Goal: Information Seeking & Learning: Compare options

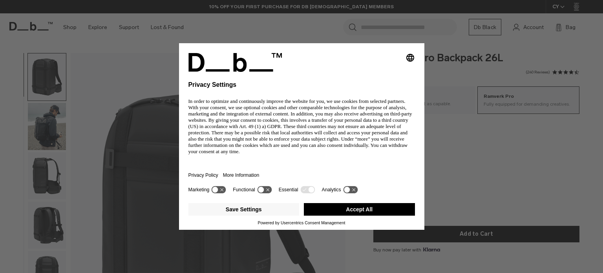
click at [64, 113] on div "Selecting an option will immediately change the language Privacy Settings In or…" at bounding box center [301, 136] width 603 height 273
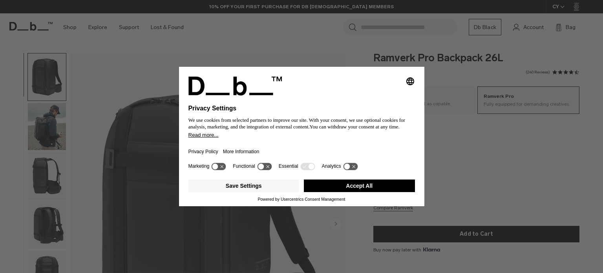
click at [356, 186] on button "Accept All" at bounding box center [359, 185] width 111 height 13
click at [37, 120] on div "Selecting an option will immediately change the language Privacy Settings We us…" at bounding box center [301, 136] width 603 height 273
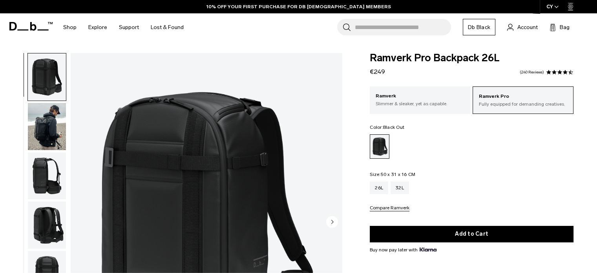
click at [45, 118] on img "button" at bounding box center [47, 126] width 38 height 47
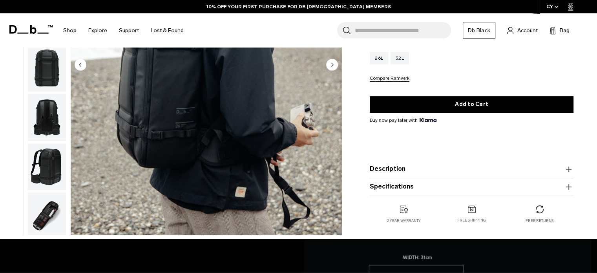
scroll to position [218, 0]
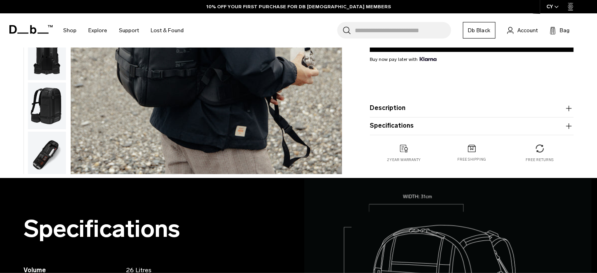
click at [47, 150] on img "button" at bounding box center [47, 154] width 38 height 47
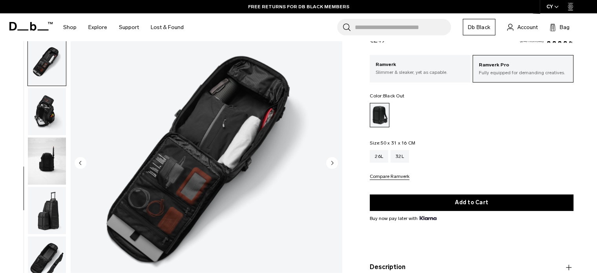
scroll to position [31, 0]
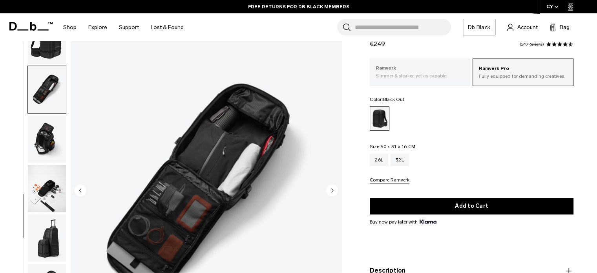
click at [421, 70] on p "Ramverk" at bounding box center [419, 68] width 89 height 8
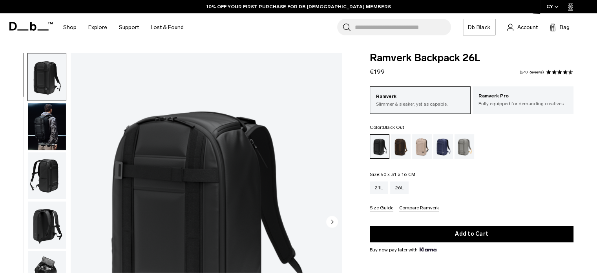
scroll to position [79, 0]
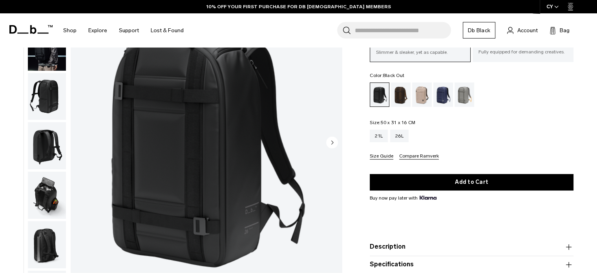
click at [49, 199] on img "button" at bounding box center [47, 194] width 38 height 47
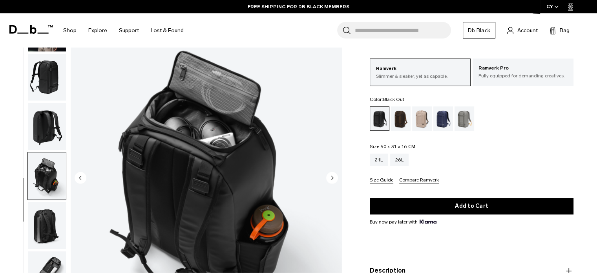
scroll to position [43, 0]
